Goal: Information Seeking & Learning: Learn about a topic

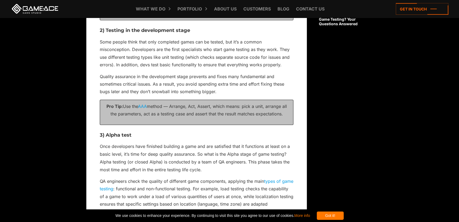
scroll to position [560, 0]
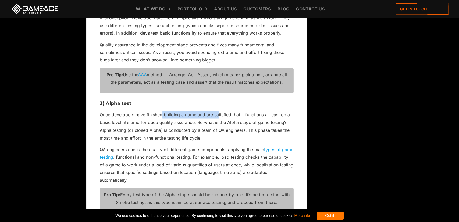
drag, startPoint x: 162, startPoint y: 114, endPoint x: 221, endPoint y: 114, distance: 58.9
click at [220, 114] on p "Once developers have finished building a game and are satisfied that it functio…" at bounding box center [197, 126] width 194 height 31
click at [238, 112] on p "Once developers have finished building a game and are satisfied that it functio…" at bounding box center [197, 126] width 194 height 31
drag, startPoint x: 139, startPoint y: 124, endPoint x: 190, endPoint y: 124, distance: 51.1
click at [180, 124] on p "Once developers have finished building a game and are satisfied that it functio…" at bounding box center [197, 126] width 194 height 31
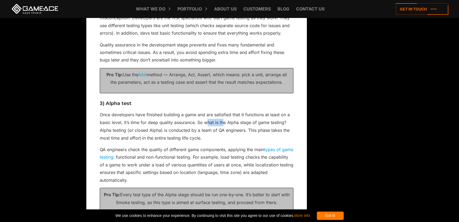
drag, startPoint x: 206, startPoint y: 124, endPoint x: 227, endPoint y: 123, distance: 21.0
click at [225, 123] on p "Once developers have finished building a game and are satisfied that it functio…" at bounding box center [197, 126] width 194 height 31
click at [238, 122] on p "Once developers have finished building a game and are satisfied that it functio…" at bounding box center [197, 126] width 194 height 31
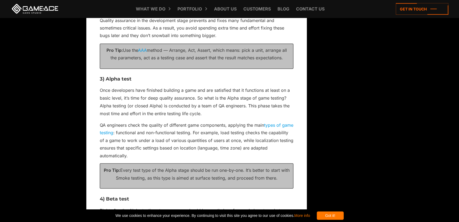
scroll to position [587, 0]
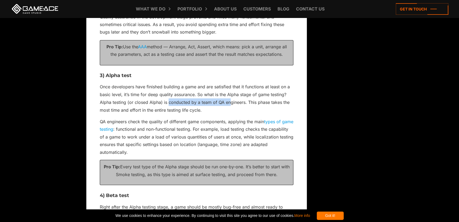
drag, startPoint x: 173, startPoint y: 103, endPoint x: 240, endPoint y: 104, distance: 66.7
click at [232, 105] on p "Once developers have finished building a game and are satisfied that it functio…" at bounding box center [197, 98] width 194 height 31
click at [240, 104] on p "Once developers have finished building a game and are satisfied that it functio…" at bounding box center [197, 98] width 194 height 31
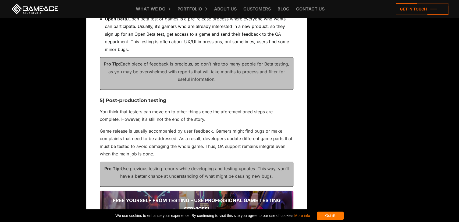
scroll to position [867, 0]
